Goal: Information Seeking & Learning: Learn about a topic

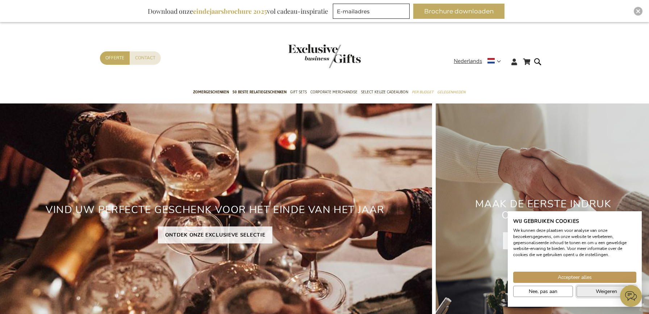
click at [591, 290] on button "Weigeren" at bounding box center [607, 291] width 60 height 11
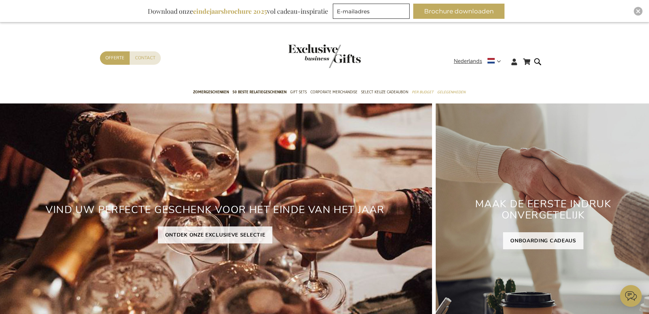
scroll to position [1, 0]
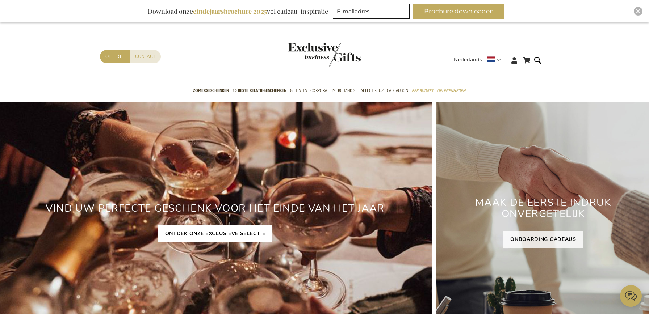
click at [207, 231] on link "ONTDEK ONZE EXCLUSIEVE SELECTIE" at bounding box center [215, 233] width 115 height 17
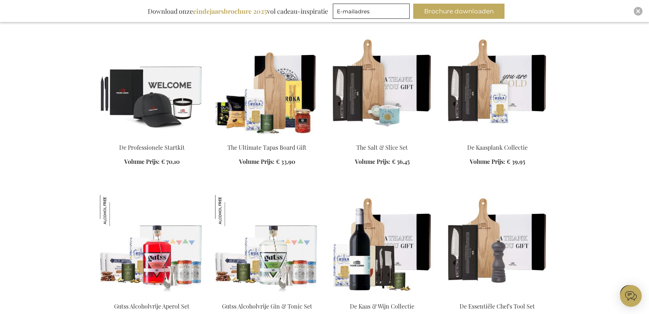
scroll to position [828, 0]
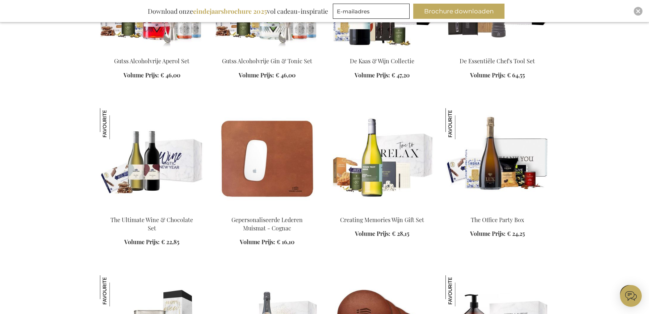
scroll to position [912, 0]
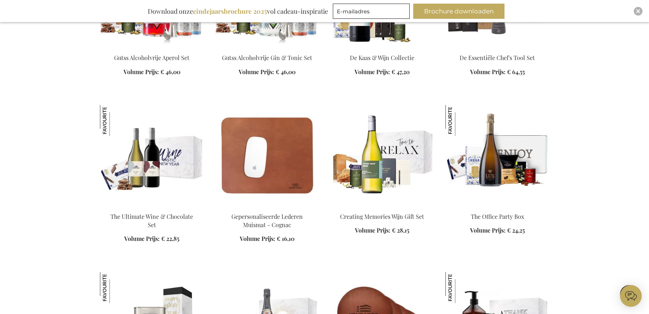
click at [514, 166] on img at bounding box center [497, 155] width 104 height 101
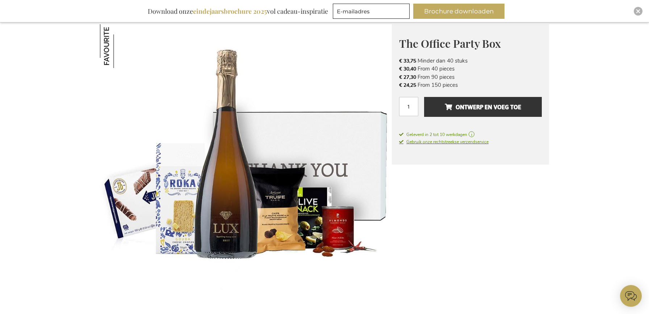
scroll to position [61, 0]
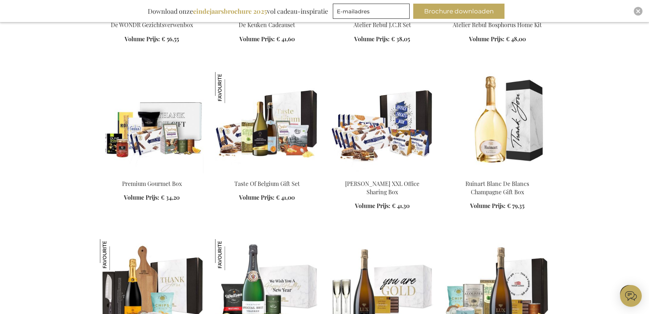
scroll to position [1004, 0]
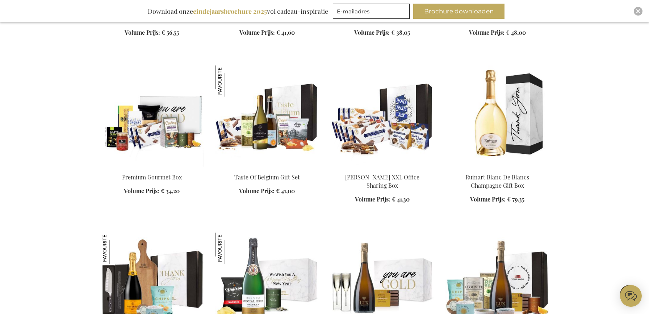
click at [134, 138] on img at bounding box center [152, 116] width 104 height 101
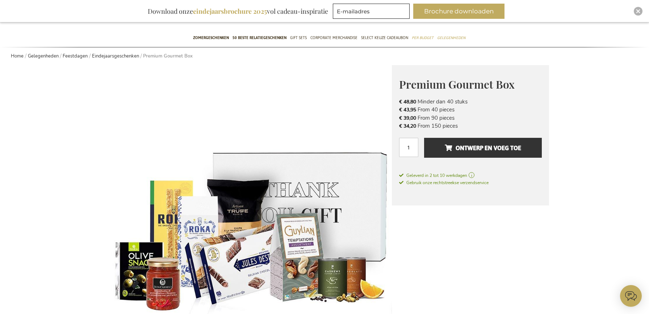
scroll to position [62, 0]
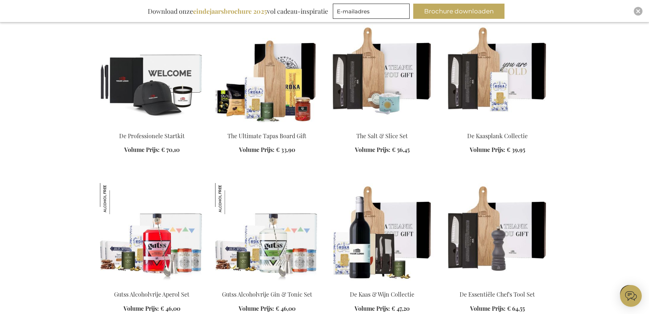
scroll to position [1410, 0]
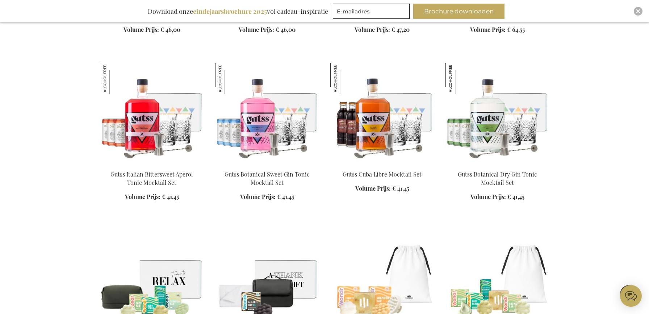
scroll to position [1781, 0]
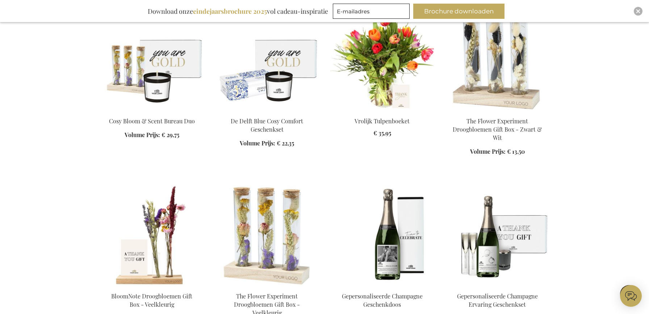
scroll to position [2389, 0]
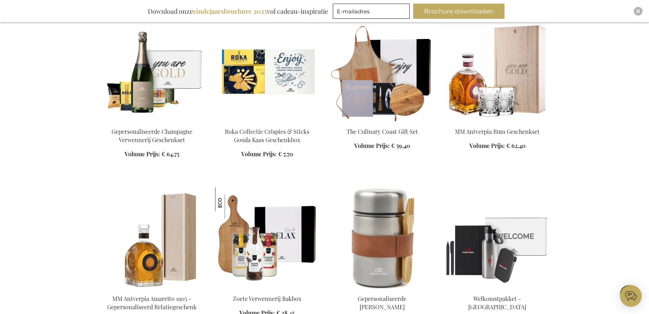
scroll to position [2863, 0]
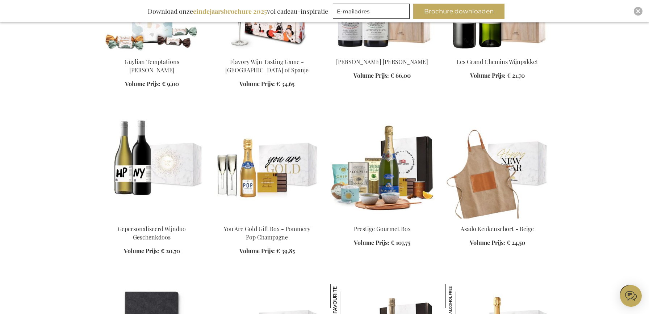
scroll to position [3412, 0]
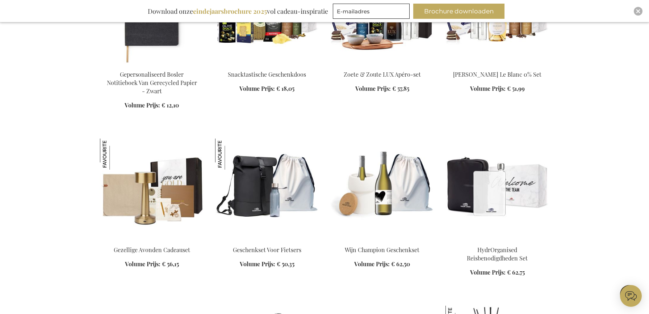
scroll to position [3642, 0]
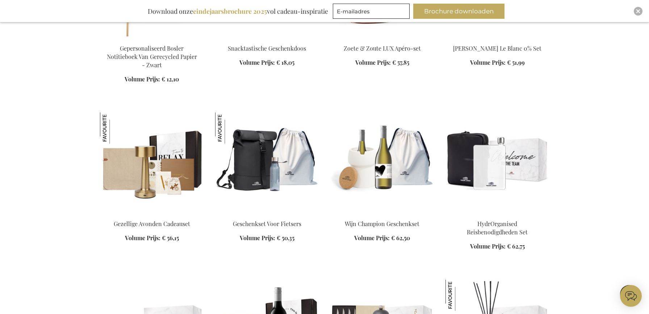
click at [161, 153] on img at bounding box center [152, 163] width 104 height 101
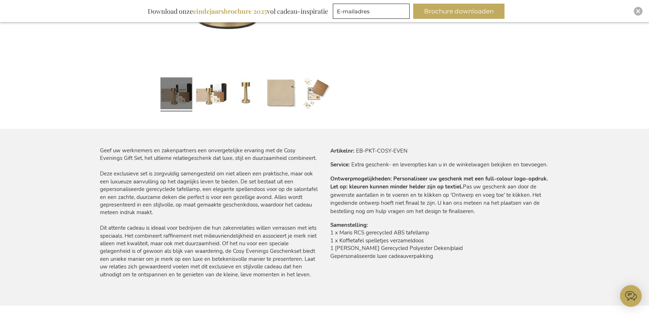
scroll to position [129, 0]
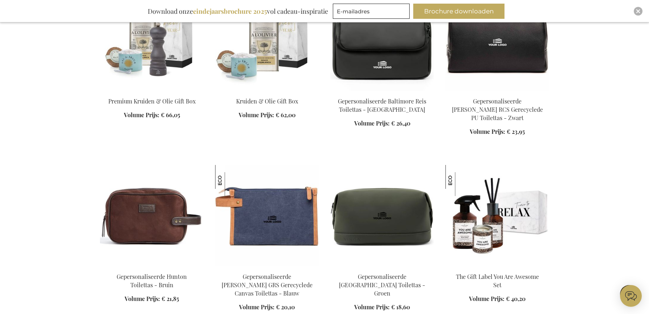
scroll to position [2357, 0]
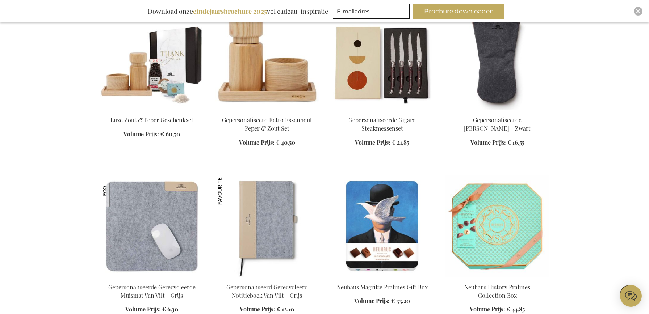
scroll to position [3020, 0]
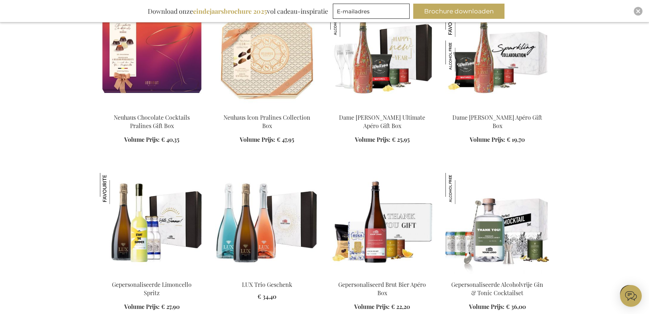
scroll to position [3356, 0]
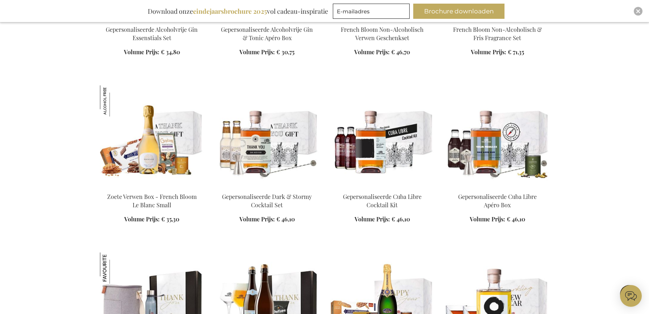
scroll to position [3710, 0]
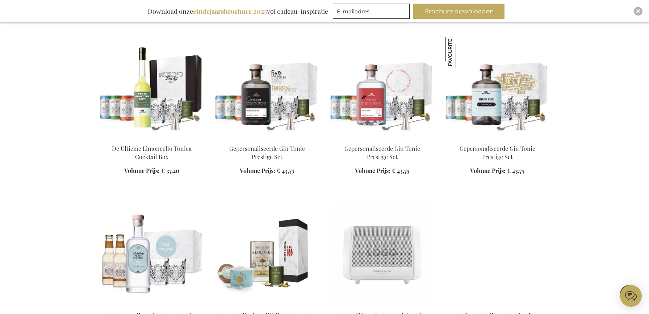
scroll to position [4395, 0]
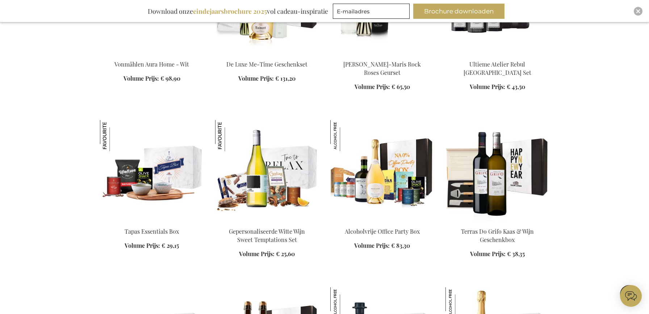
scroll to position [4822, 0]
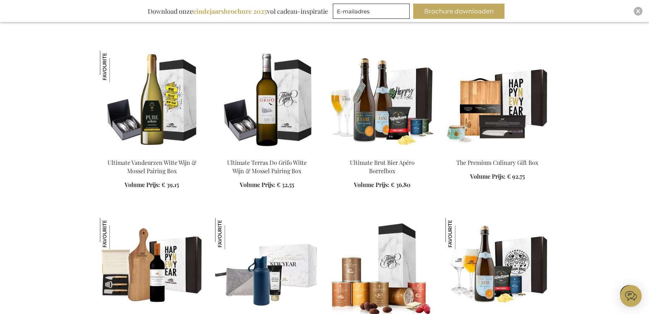
scroll to position [5425, 0]
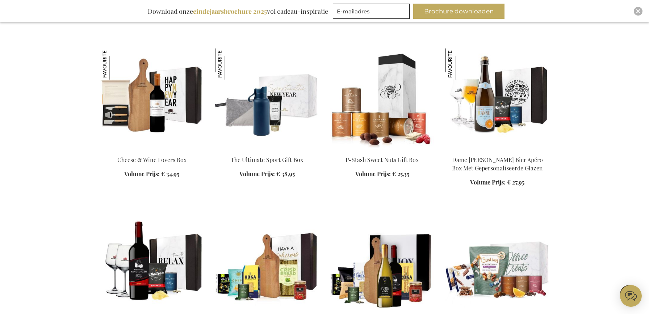
scroll to position [5701, 0]
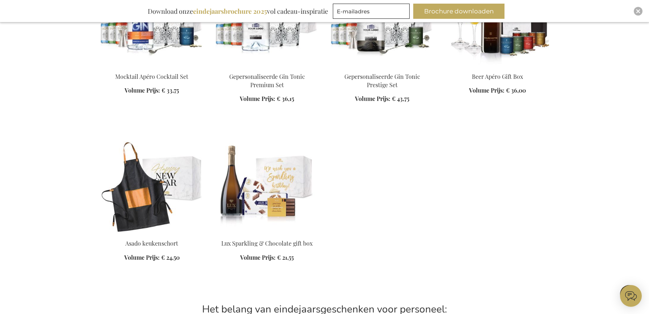
scroll to position [6514, 0]
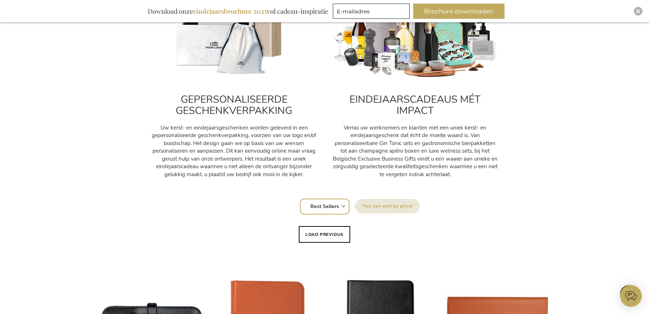
scroll to position [5, 0]
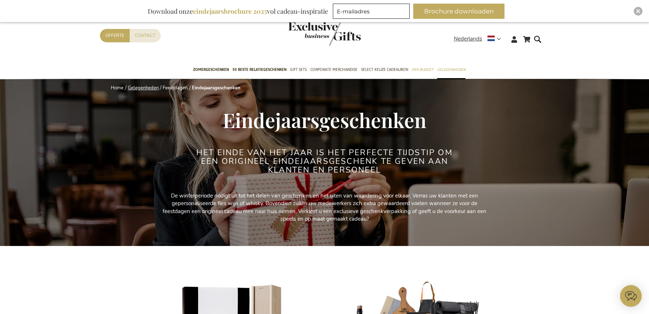
click at [144, 86] on link "Gelegenheden" at bounding box center [143, 88] width 31 height 7
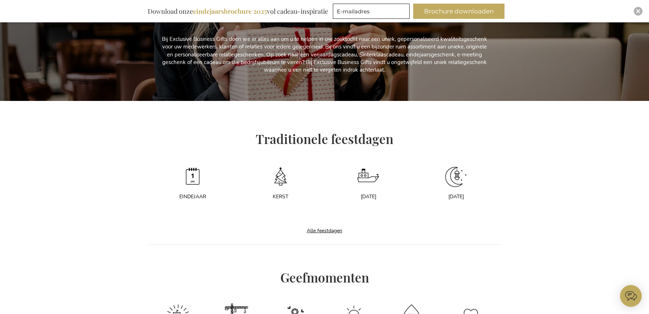
scroll to position [174, 0]
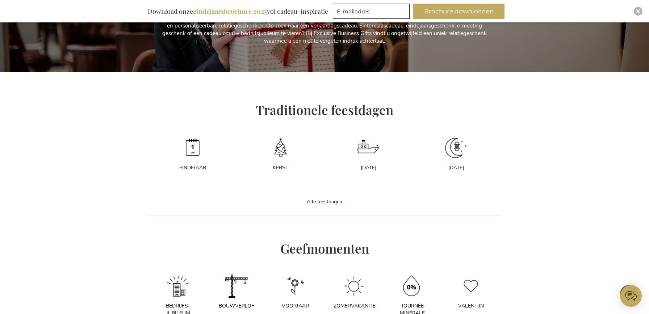
click at [324, 203] on link "Alle feestdagen" at bounding box center [324, 201] width 50 height 17
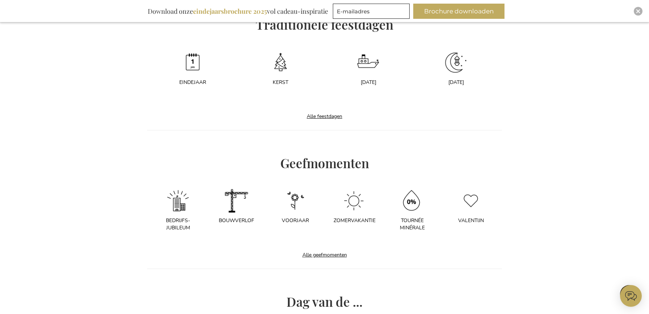
scroll to position [378, 0]
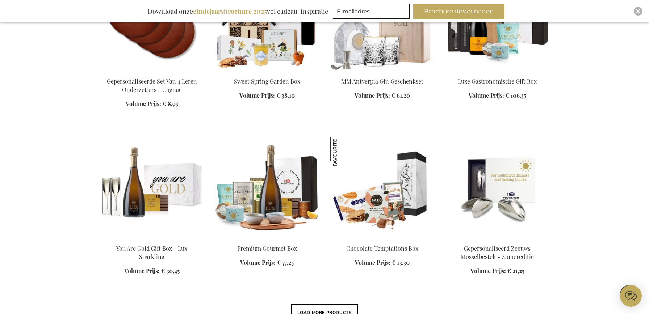
scroll to position [567, 0]
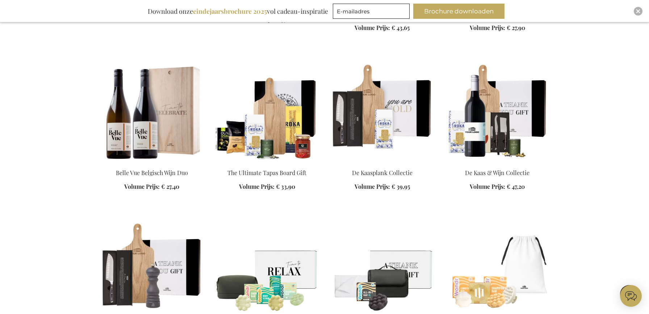
scroll to position [979, 0]
